Goal: Manage account settings

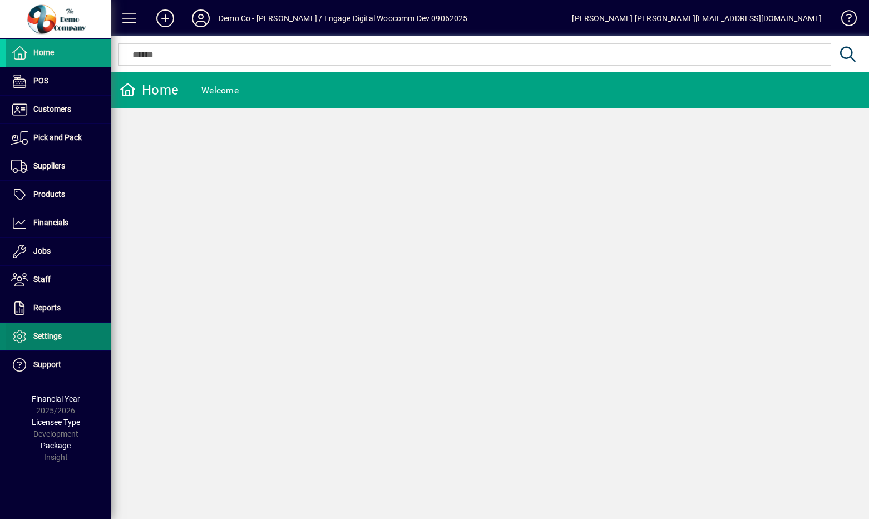
click at [51, 334] on span "Settings" at bounding box center [47, 336] width 28 height 9
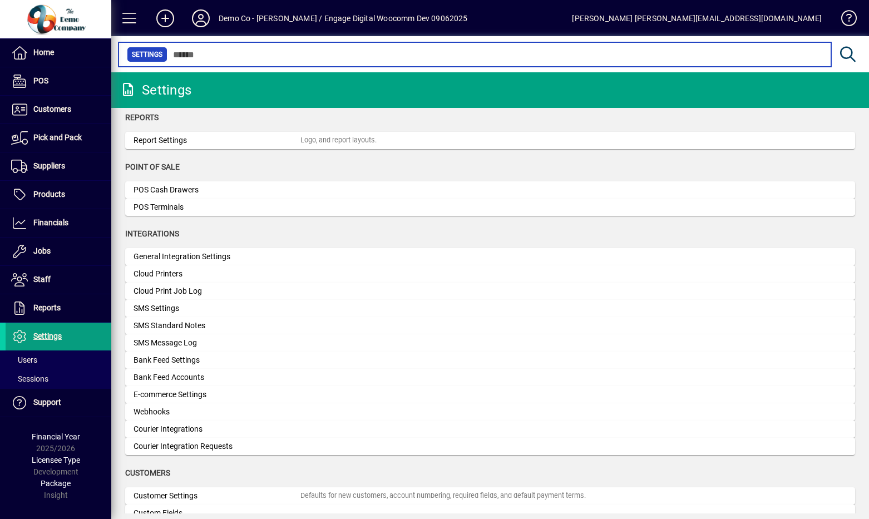
scroll to position [305, 0]
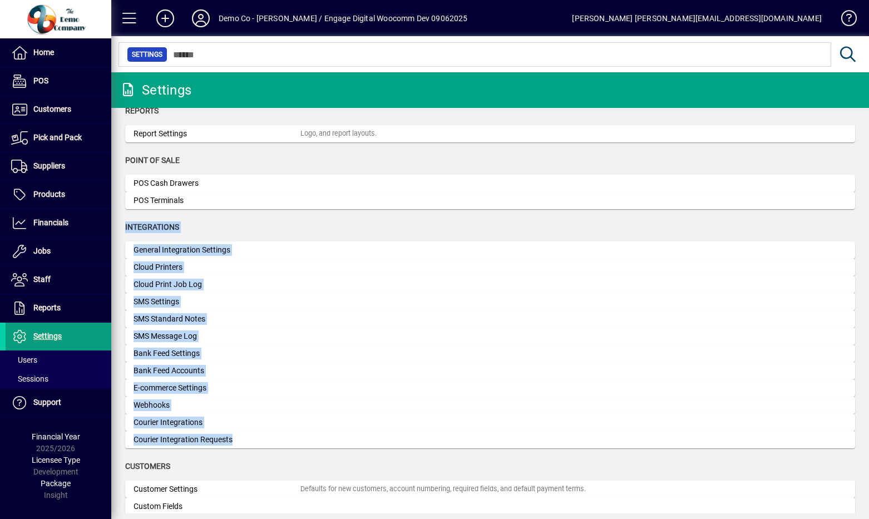
drag, startPoint x: 123, startPoint y: 223, endPoint x: 229, endPoint y: 451, distance: 251.1
click at [229, 451] on app-page-flat "Organisation Organisation Settings Organisation name, address, web site, and ph…" at bounding box center [490, 311] width 758 height 406
click at [194, 225] on div "Integrations" at bounding box center [490, 227] width 730 height 12
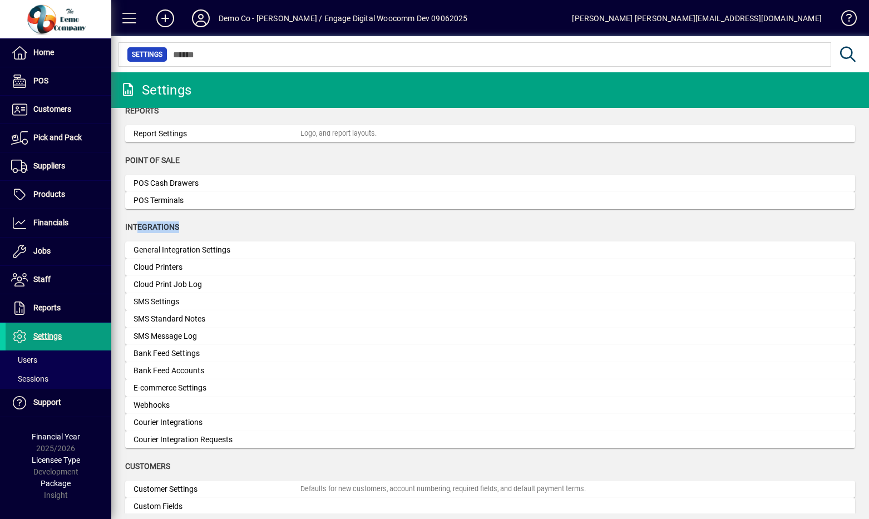
drag, startPoint x: 197, startPoint y: 225, endPoint x: 137, endPoint y: 225, distance: 59.5
click at [137, 225] on div "Integrations" at bounding box center [490, 227] width 730 height 12
click at [137, 225] on span "Integrations" at bounding box center [152, 227] width 54 height 9
click at [156, 225] on span "Integrations" at bounding box center [152, 227] width 54 height 9
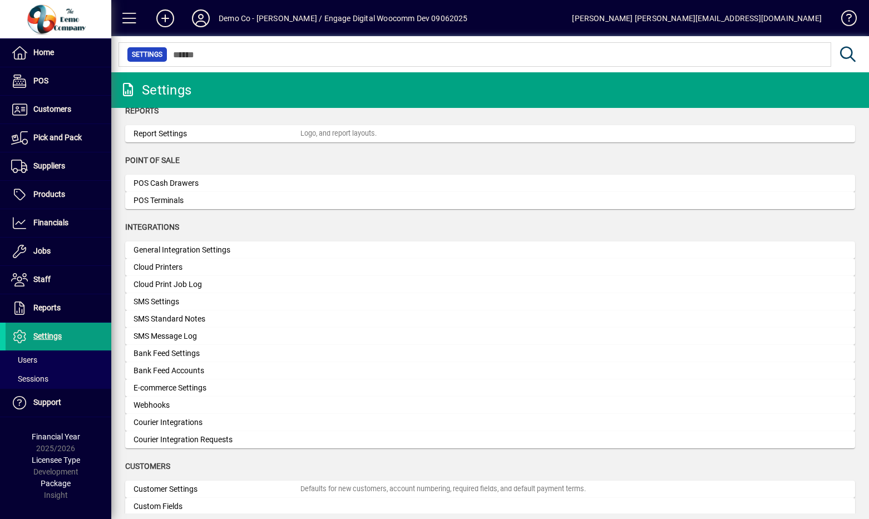
click at [156, 225] on span "Integrations" at bounding box center [152, 227] width 54 height 9
click at [155, 228] on span "Integrations" at bounding box center [152, 227] width 54 height 9
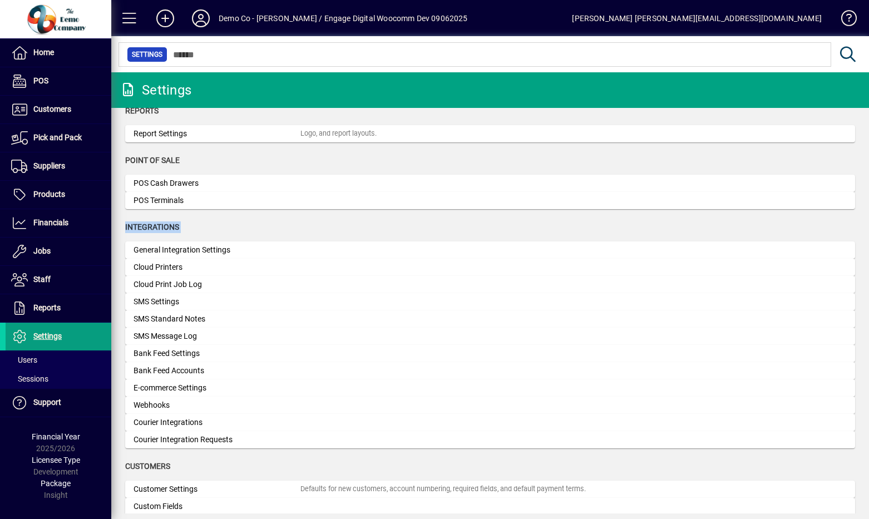
click at [212, 465] on div "Customers" at bounding box center [490, 467] width 730 height 12
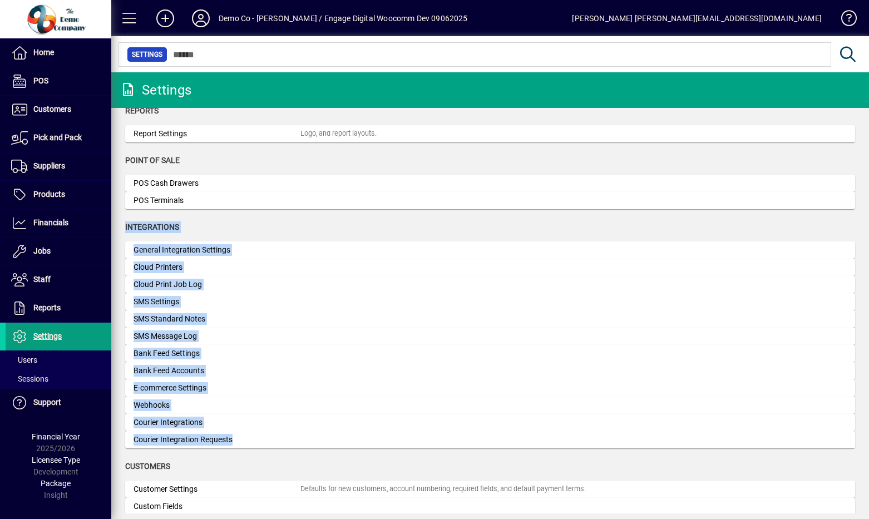
drag, startPoint x: 221, startPoint y: 441, endPoint x: 131, endPoint y: 225, distance: 233.7
click at [131, 225] on app-category-group "Integrations General Integration Settings Cloud Printers Cloud Print Job Log SM…" at bounding box center [490, 340] width 730 height 239
click at [131, 225] on span "Integrations" at bounding box center [152, 227] width 54 height 9
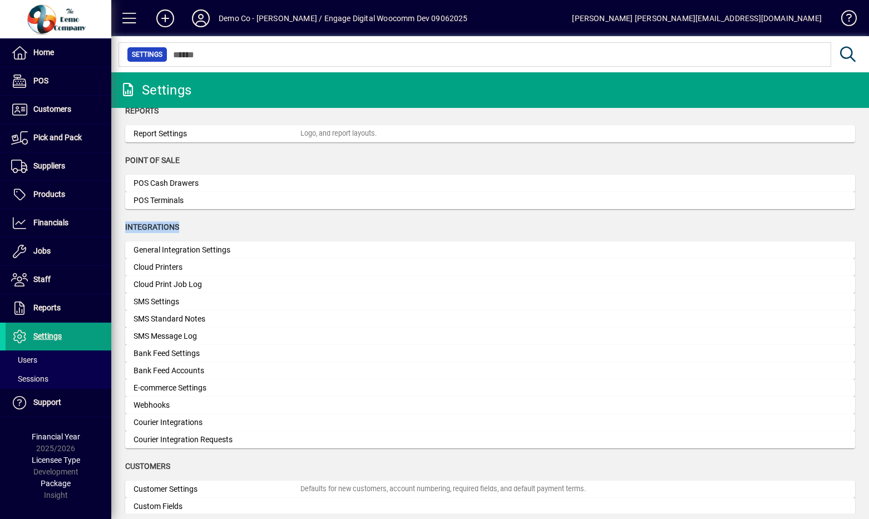
click at [131, 225] on span "Integrations" at bounding box center [152, 227] width 54 height 9
click at [151, 226] on span "Integrations" at bounding box center [152, 227] width 54 height 9
click at [163, 216] on app-category-group "Point of Sale POS Cash Drawers POS Terminals" at bounding box center [490, 188] width 730 height 67
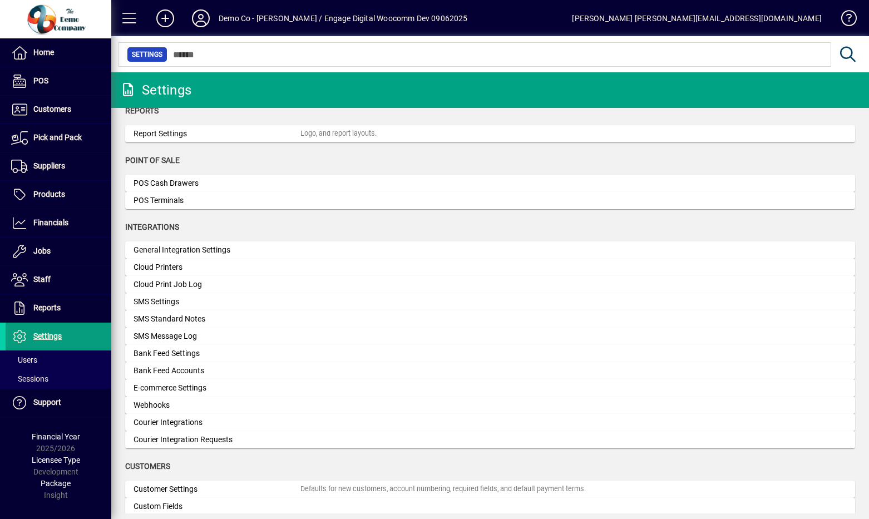
click at [300, 457] on app-category-group "Integrations General Integration Settings Cloud Printers Cloud Print Job Log SM…" at bounding box center [490, 340] width 730 height 239
click at [203, 21] on icon at bounding box center [201, 18] width 22 height 18
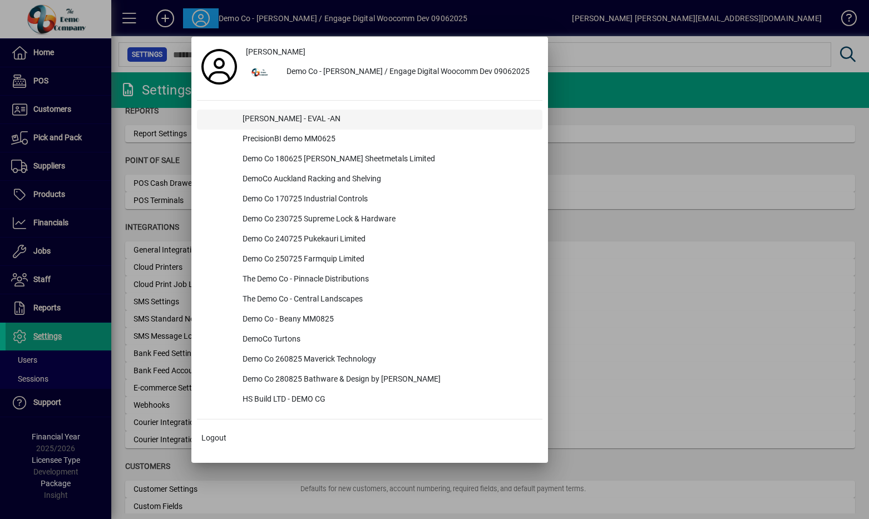
click at [277, 117] on div "[PERSON_NAME] - EVAL -AN" at bounding box center [388, 120] width 309 height 20
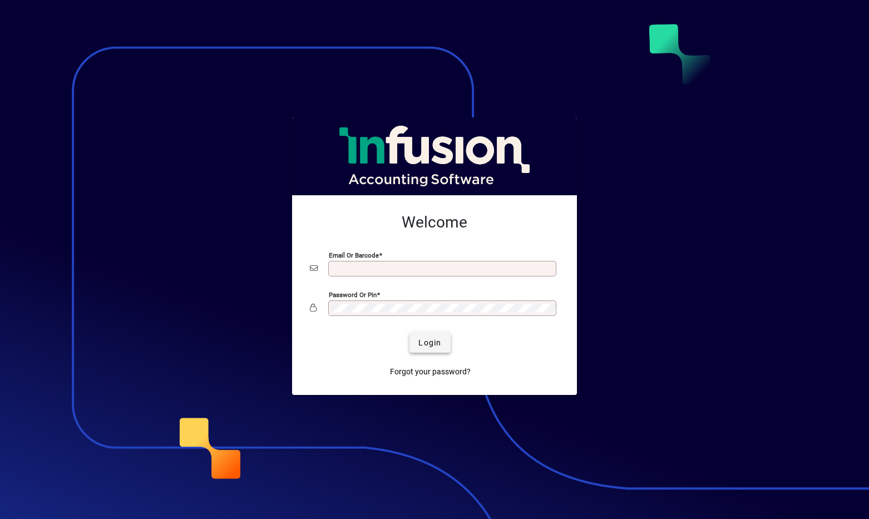
type input "**********"
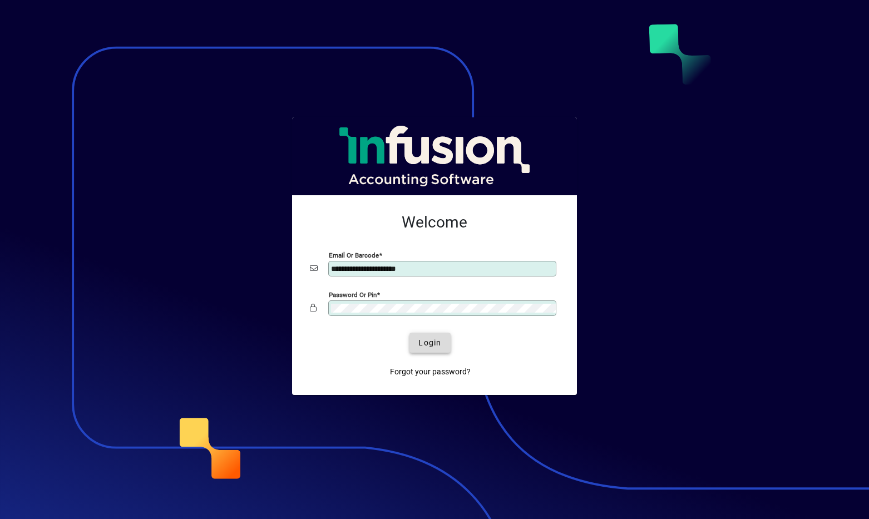
click at [432, 342] on span "Login" at bounding box center [429, 343] width 23 height 12
